Goal: Task Accomplishment & Management: Manage account settings

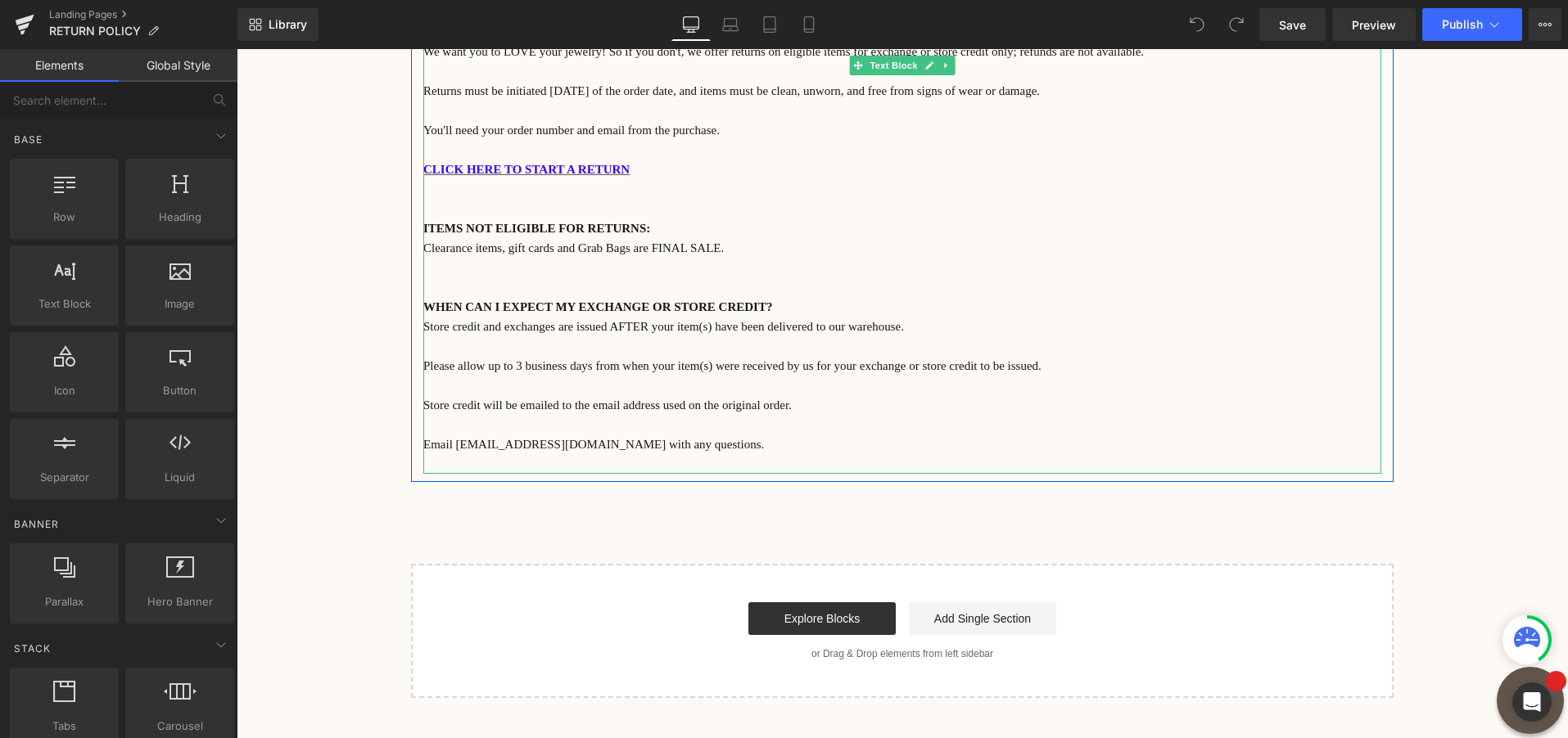
scroll to position [227, 0]
click at [1035, 369] on p "Please allow up to 3 business days from when your item(s) were received by us f…" at bounding box center [901, 364] width 958 height 19
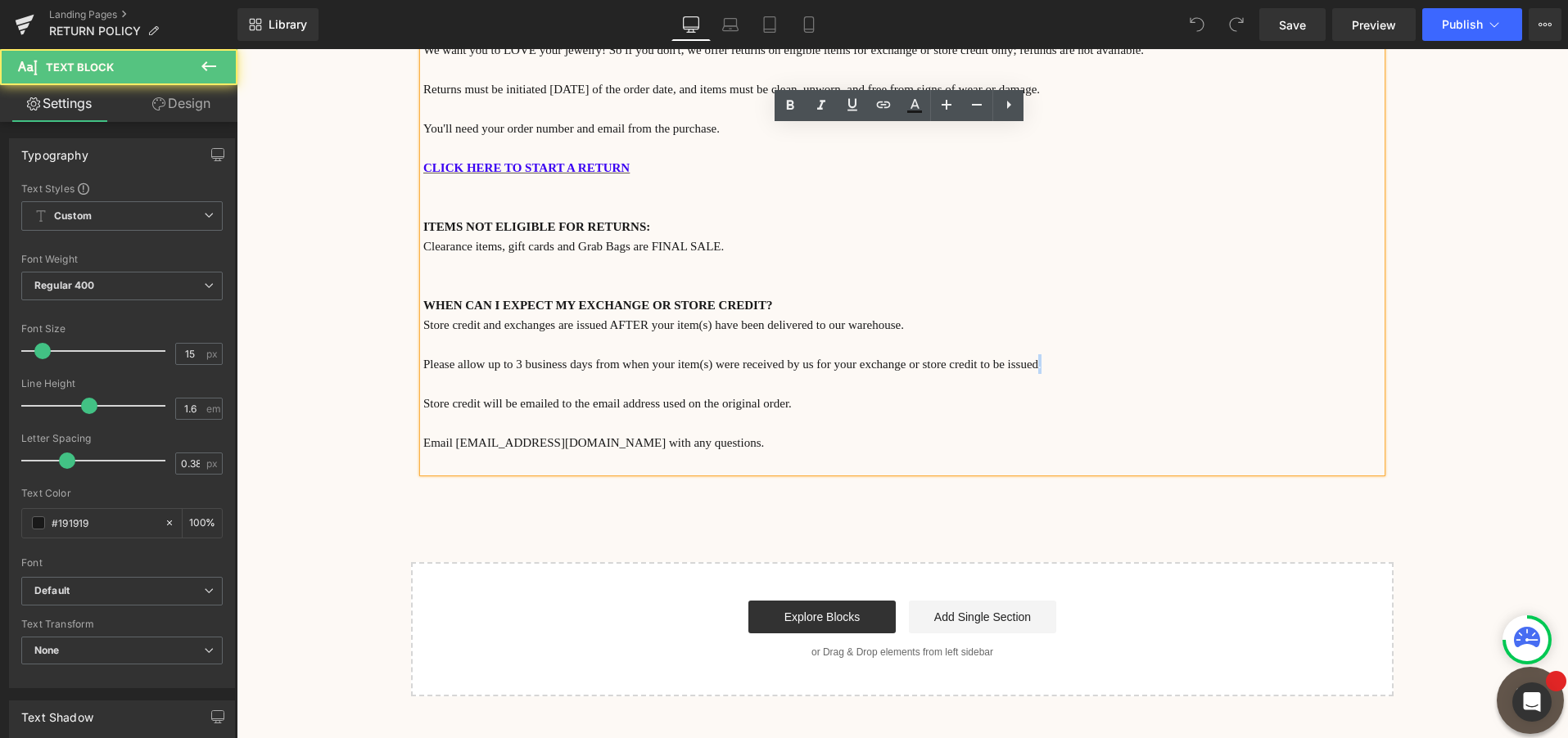
click at [1035, 367] on p "Please allow up to 3 business days from when your item(s) were received by us f…" at bounding box center [901, 364] width 958 height 19
click at [890, 107] on icon at bounding box center [883, 104] width 19 height 19
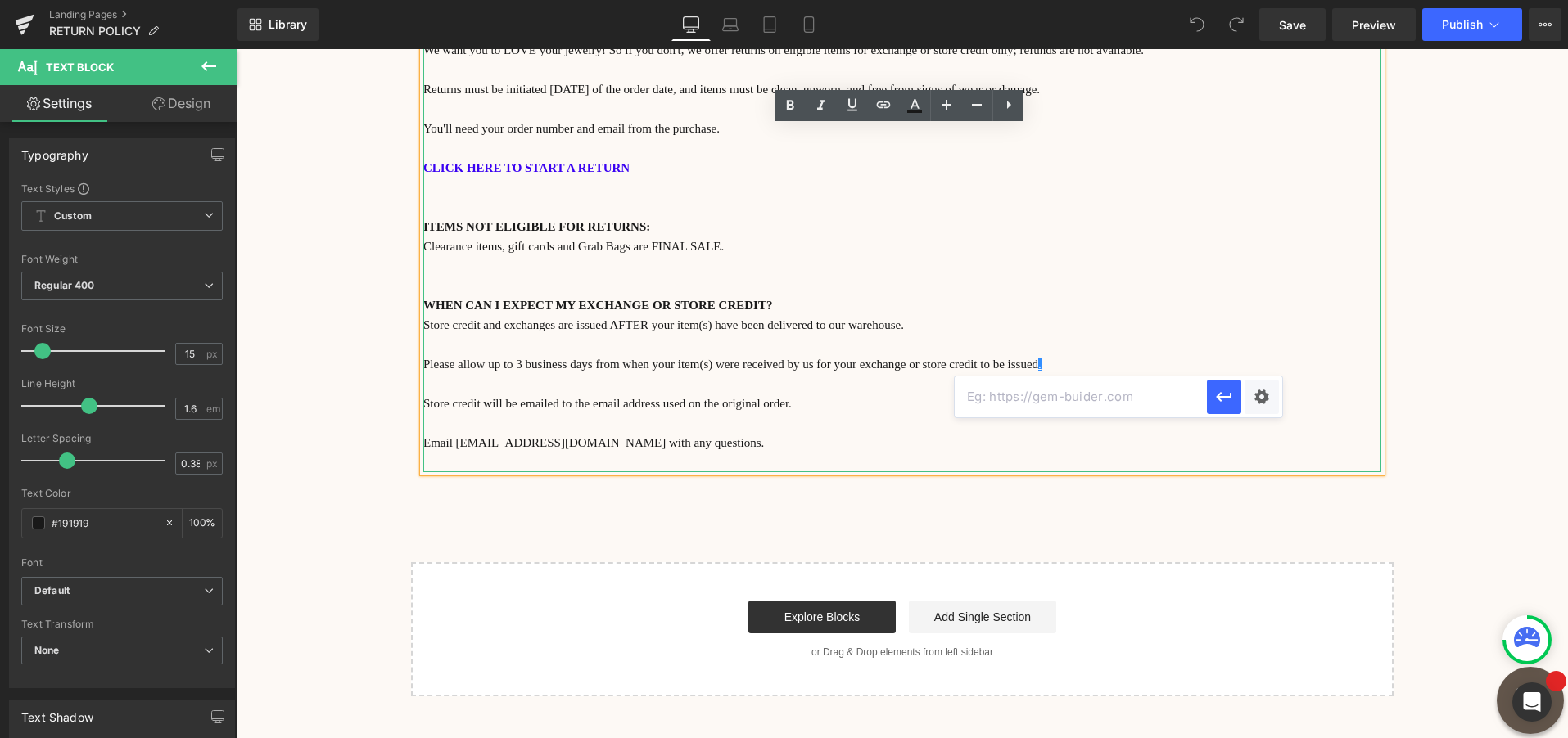
click at [1033, 392] on input "text" at bounding box center [1081, 397] width 252 height 41
type input "poppypearl.shop"
click at [1214, 400] on icon "button" at bounding box center [1224, 397] width 19 height 19
click at [1110, 411] on p "Store credit will be emailed to the email address used on the original order." at bounding box center [901, 404] width 958 height 19
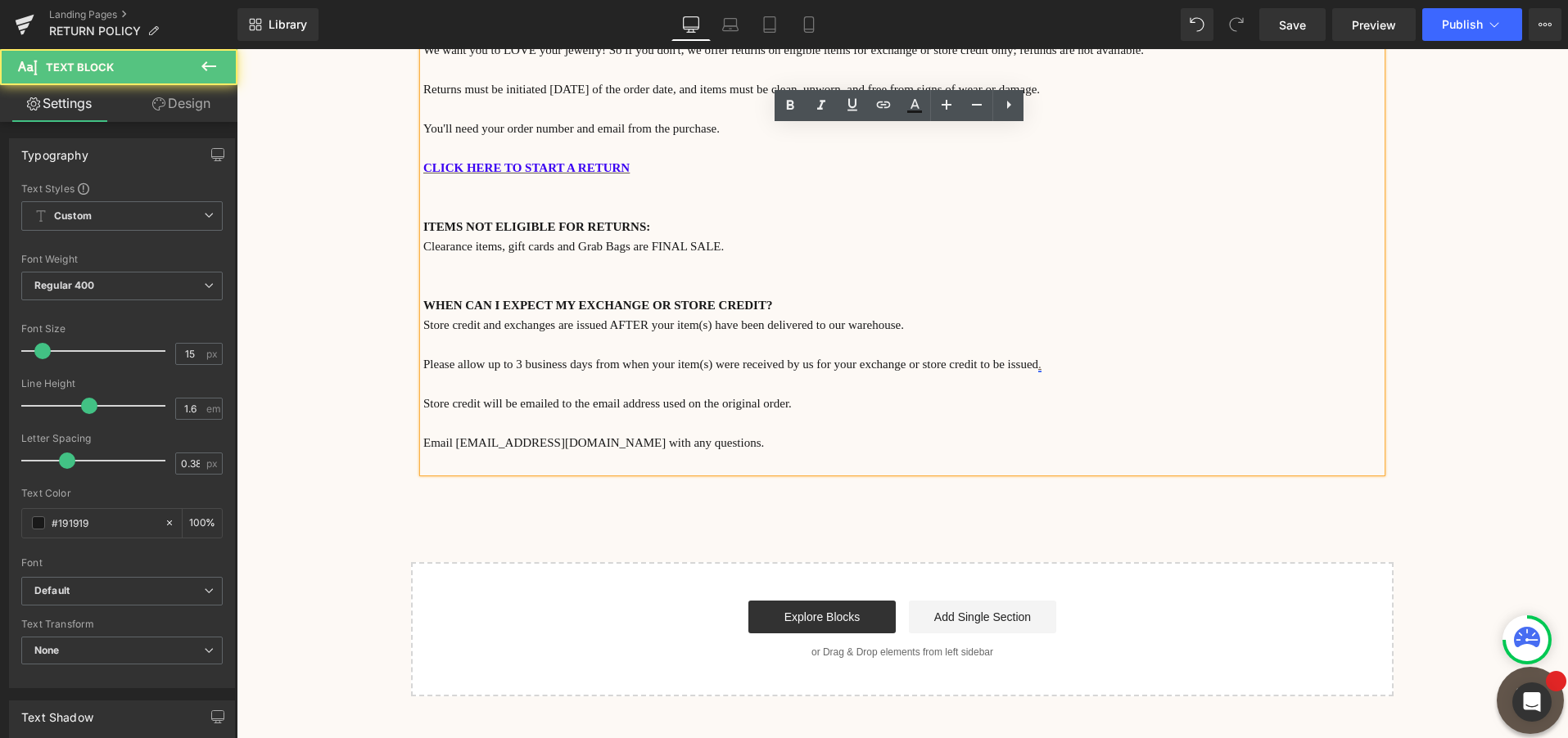
click at [1039, 364] on link "." at bounding box center [1040, 364] width 3 height 13
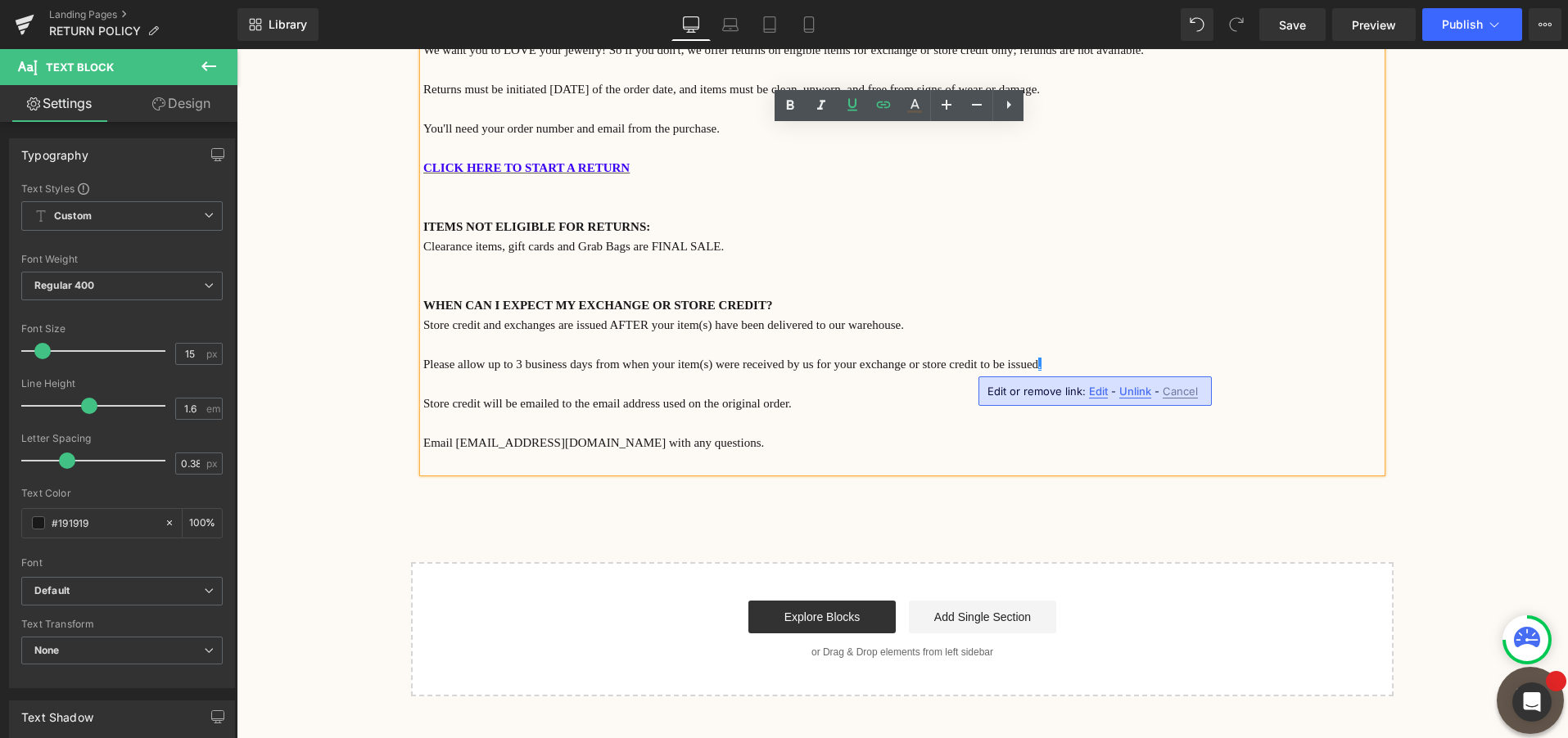
click at [1097, 390] on span "Edit" at bounding box center [1099, 391] width 19 height 14
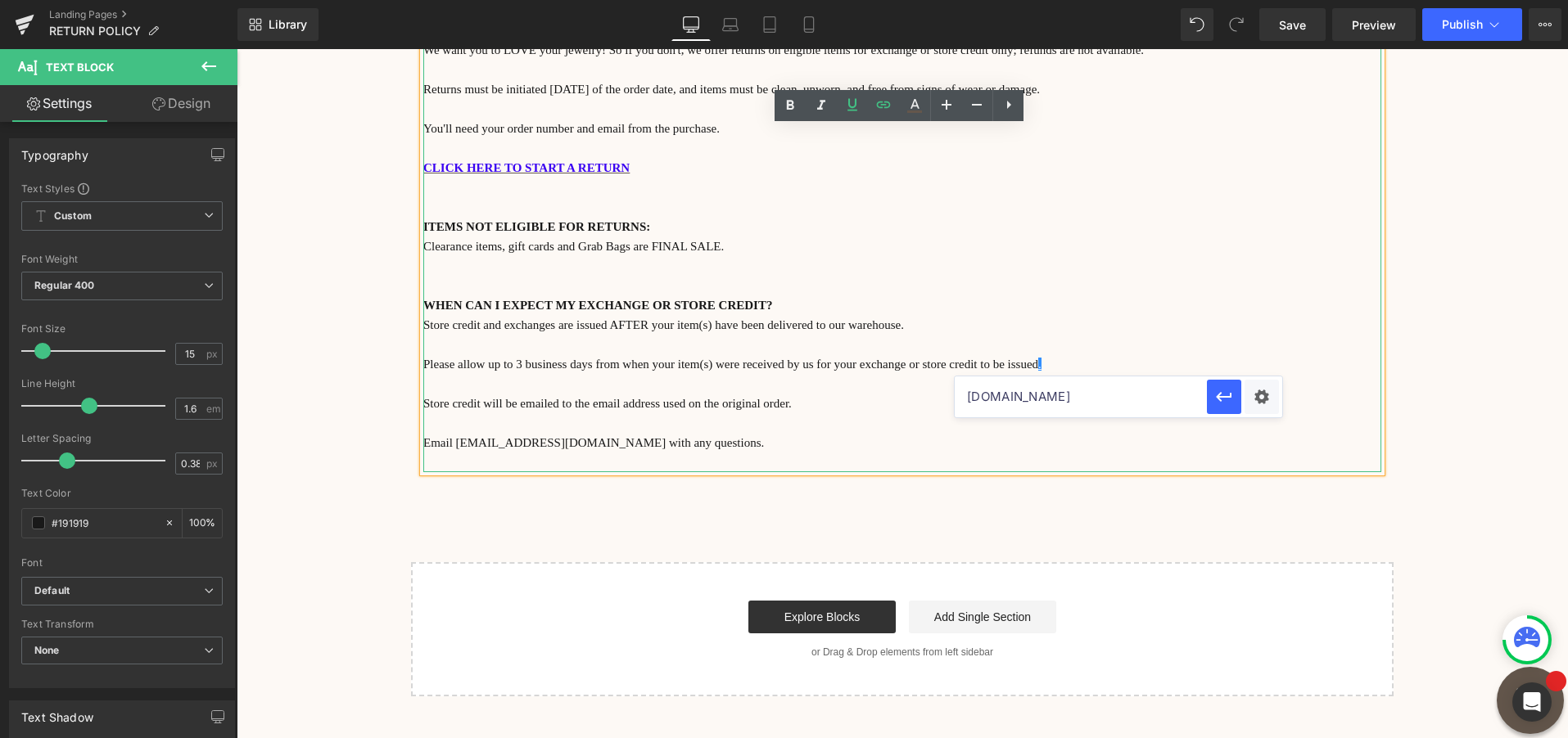
click at [994, 441] on p "Email support@twisted-silver.com with any questions." at bounding box center [901, 443] width 958 height 19
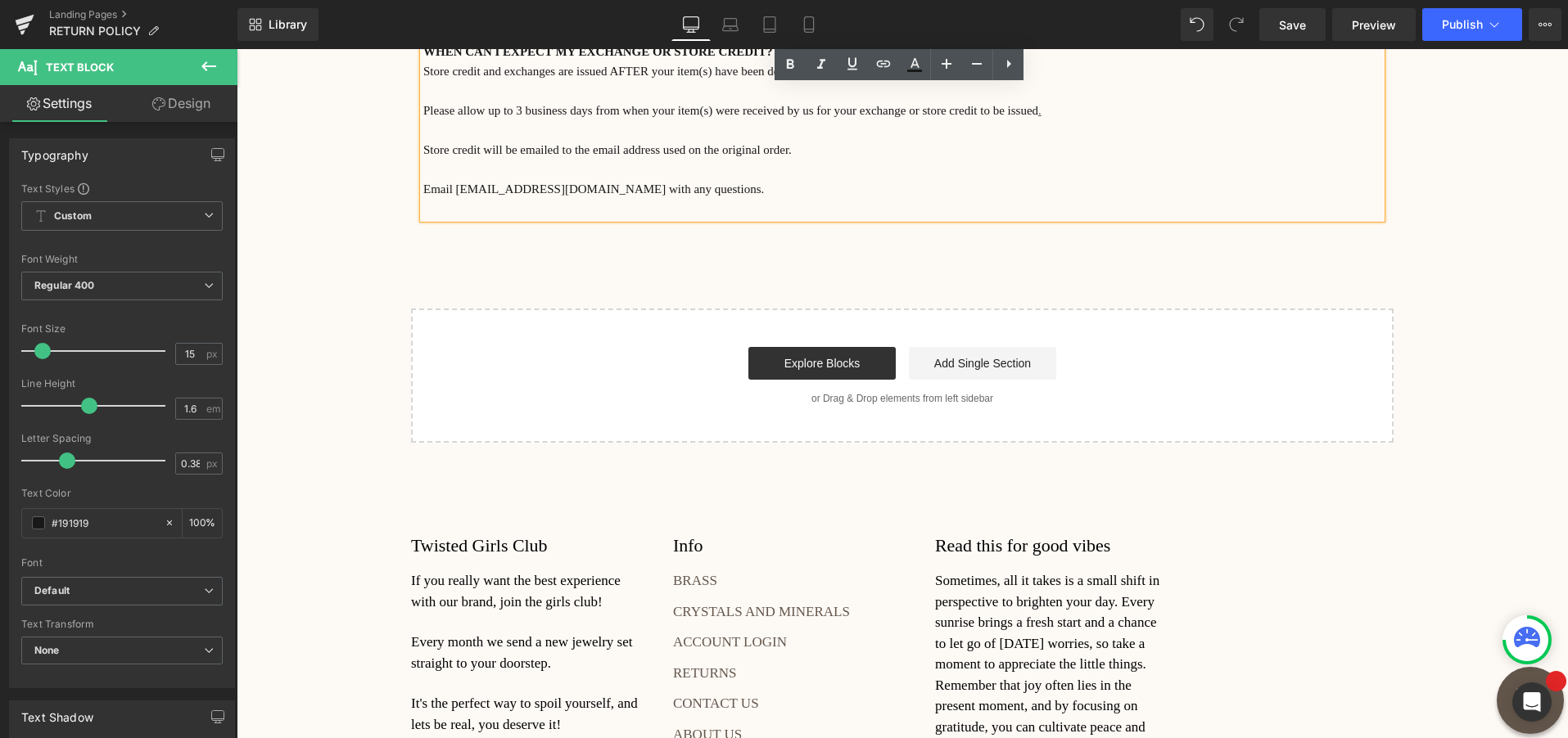
scroll to position [480, 0]
click at [1455, 32] on button "Publish" at bounding box center [1472, 25] width 100 height 33
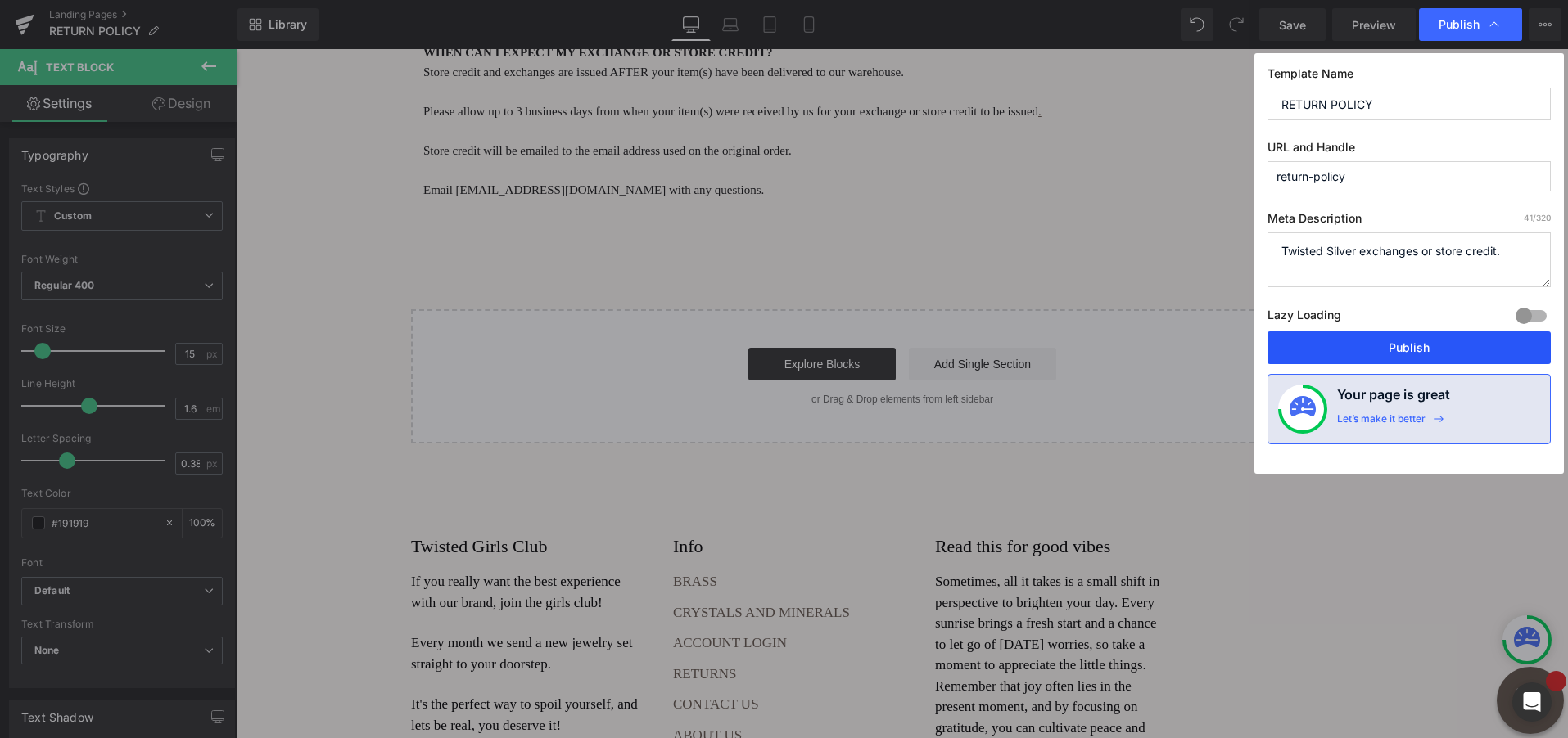
click at [1389, 344] on button "Publish" at bounding box center [1409, 348] width 283 height 33
